Goal: Task Accomplishment & Management: Manage account settings

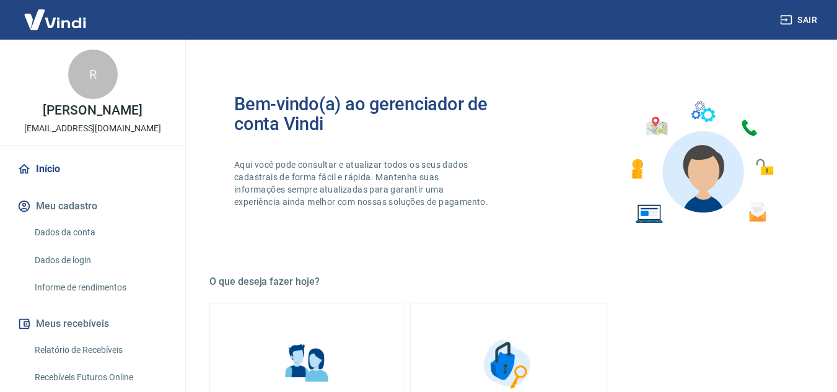
click at [56, 213] on button "Meu cadastro" at bounding box center [93, 206] width 156 height 27
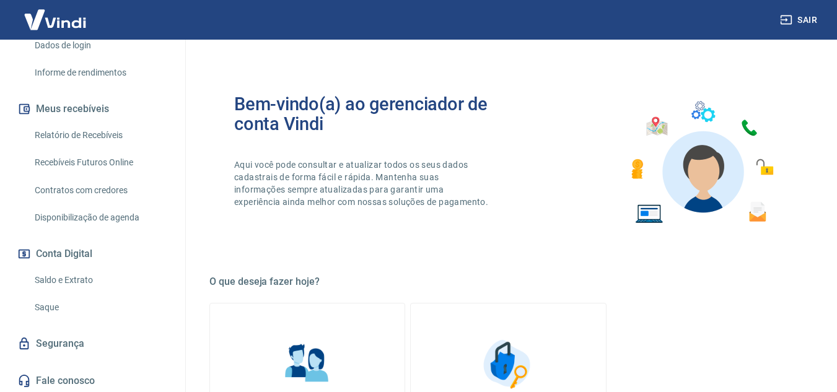
scroll to position [218, 0]
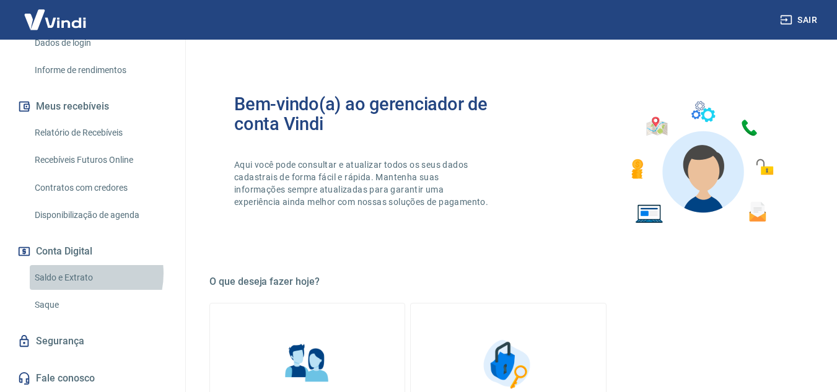
click at [74, 273] on link "Saldo e Extrato" at bounding box center [100, 277] width 141 height 25
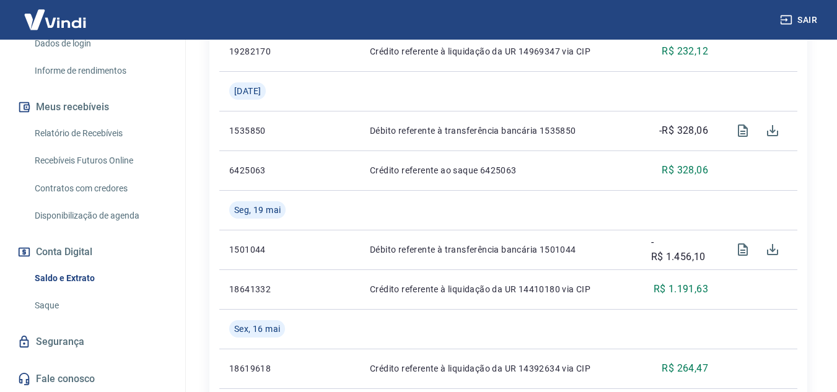
scroll to position [558, 0]
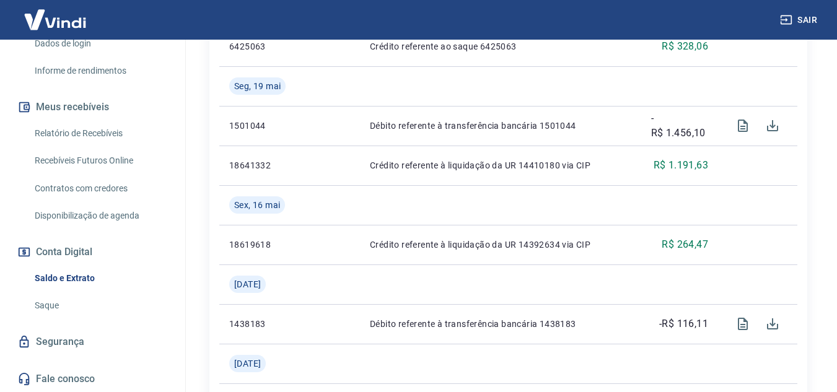
click at [77, 253] on button "Conta Digital" at bounding box center [93, 252] width 156 height 27
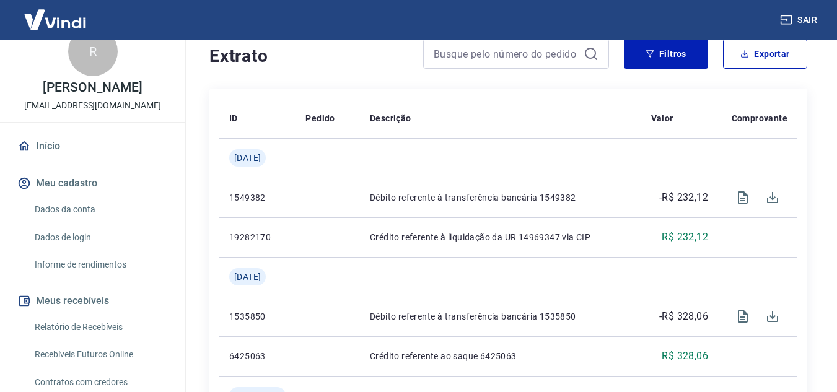
scroll to position [0, 0]
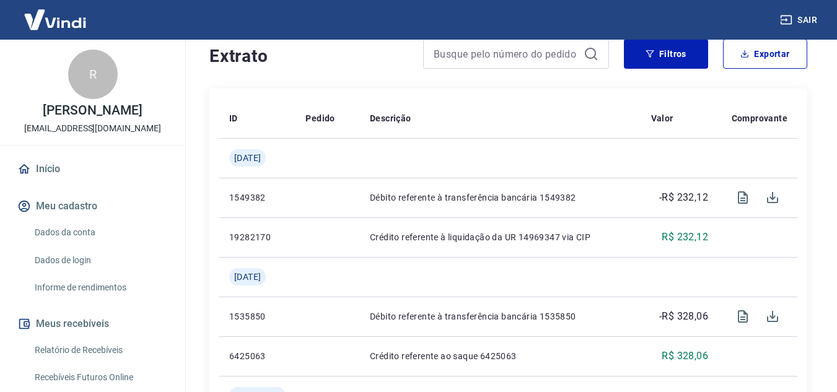
click at [65, 236] on link "Dados da conta" at bounding box center [100, 232] width 141 height 25
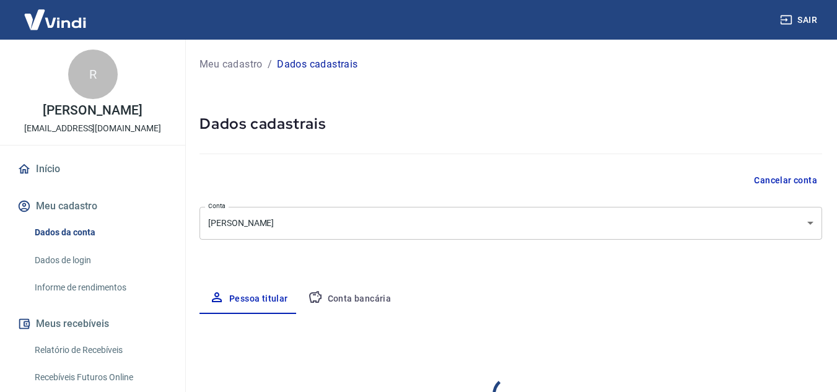
select select "SP"
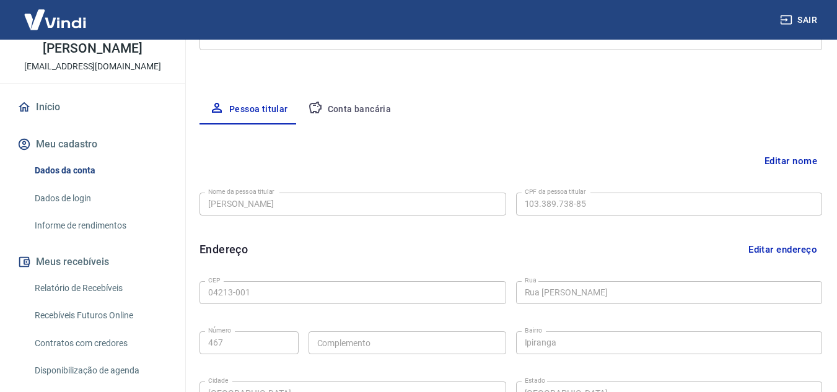
scroll to position [372, 0]
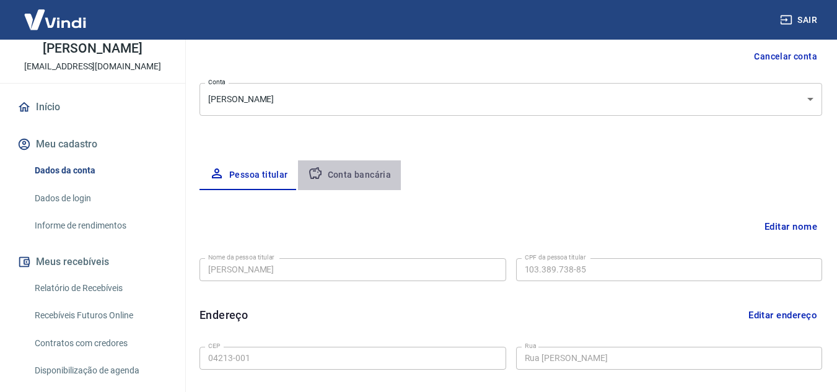
click at [371, 179] on button "Conta bancária" at bounding box center [350, 176] width 104 height 30
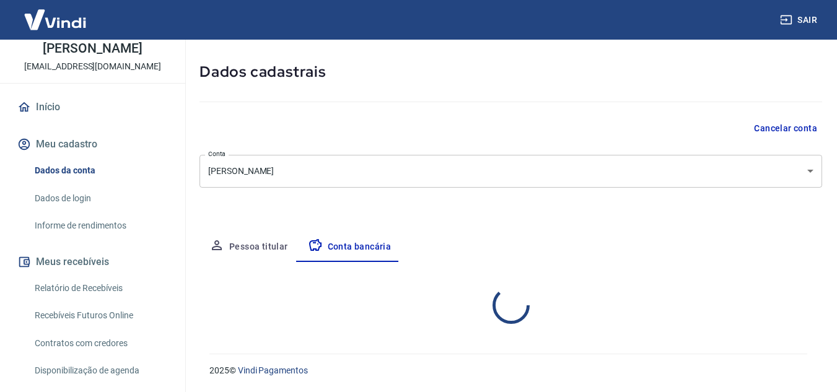
select select "1"
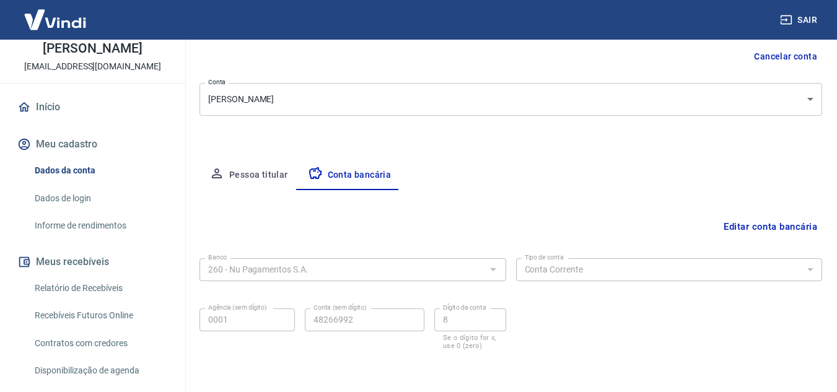
scroll to position [172, 0]
